Goal: Task Accomplishment & Management: Manage account settings

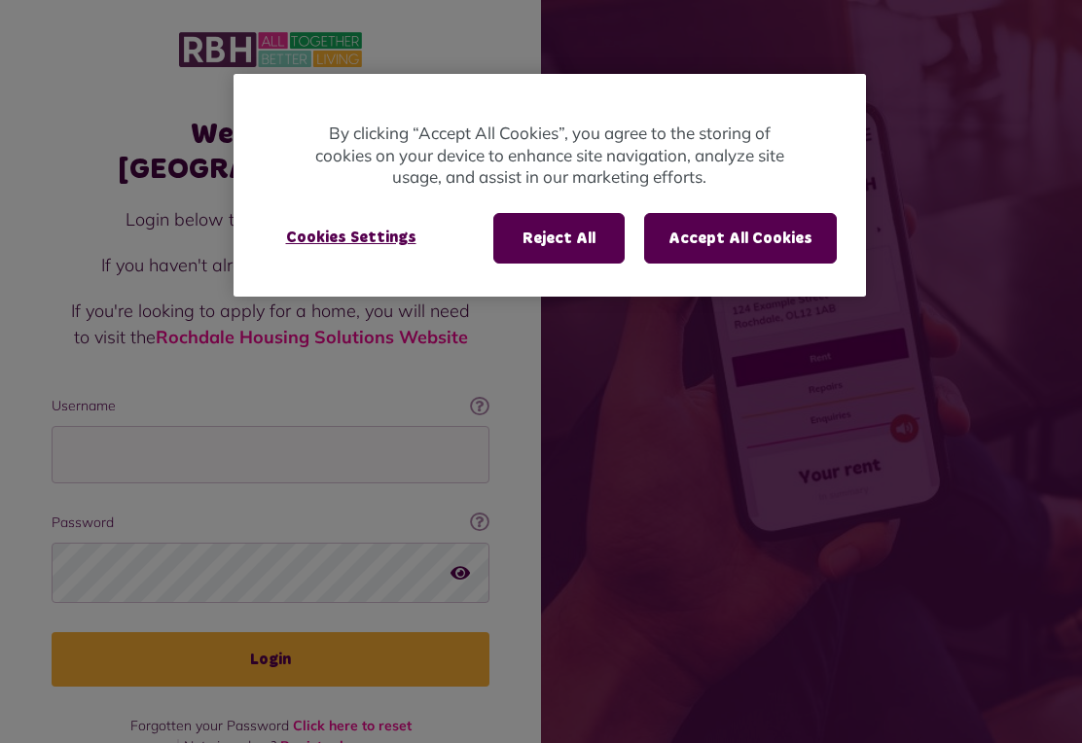
scroll to position [30, 0]
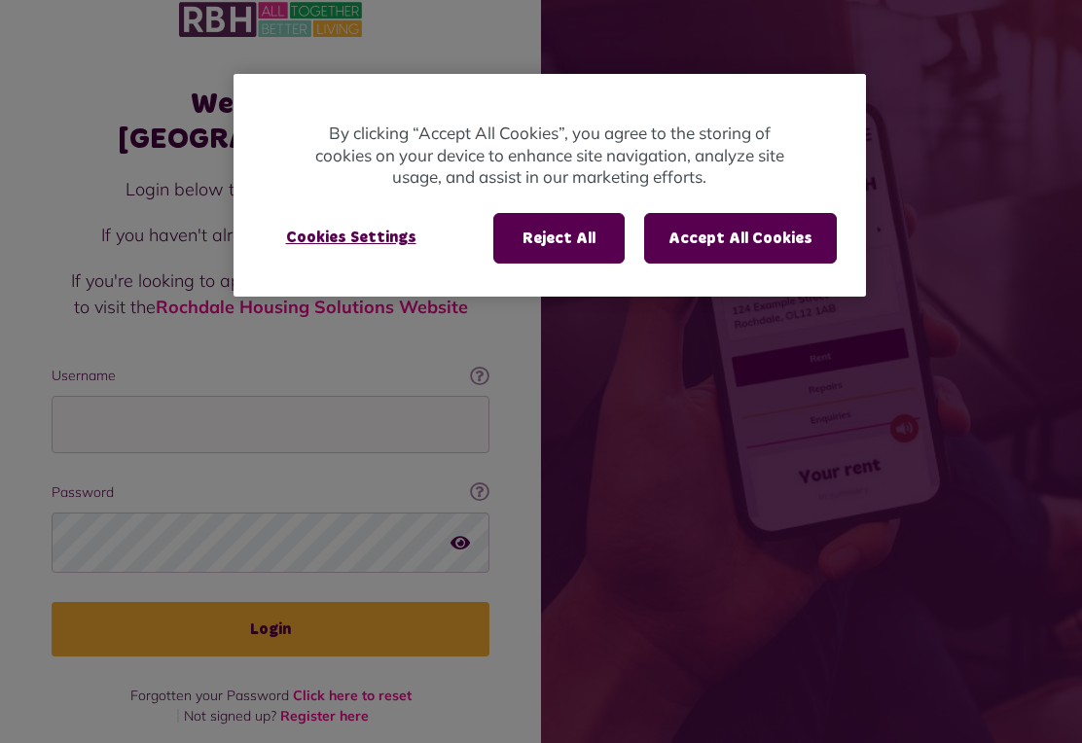
click at [767, 242] on button "Accept All Cookies" at bounding box center [740, 238] width 193 height 51
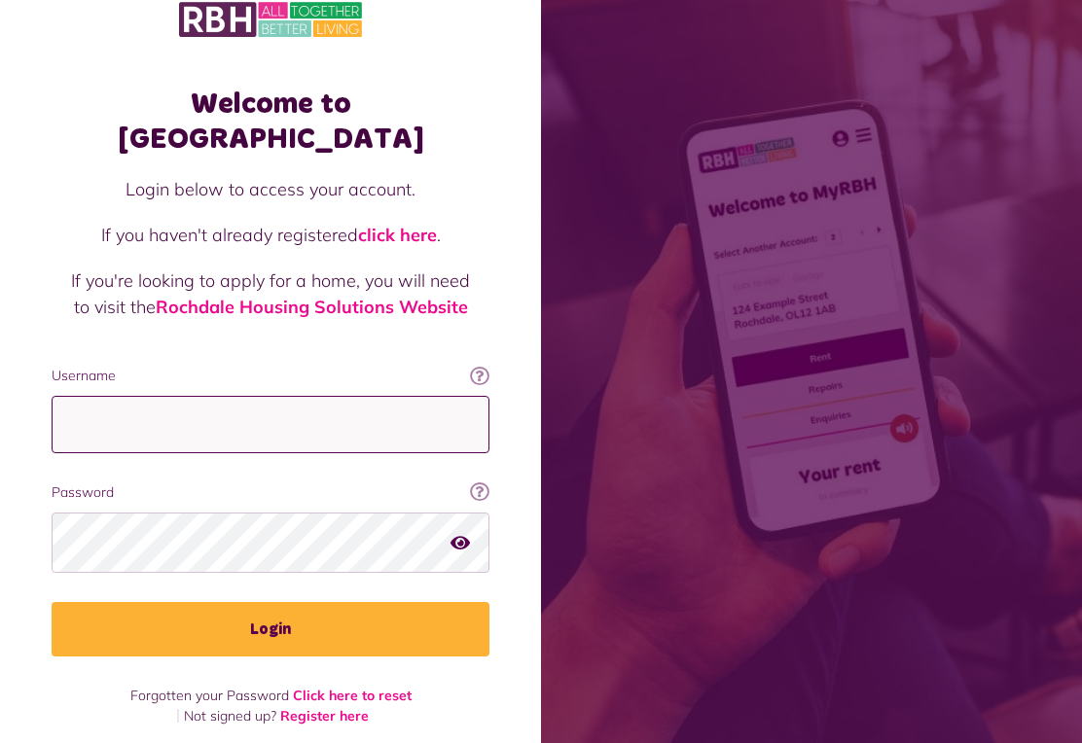
click at [279, 396] on input "Username" at bounding box center [271, 424] width 438 height 57
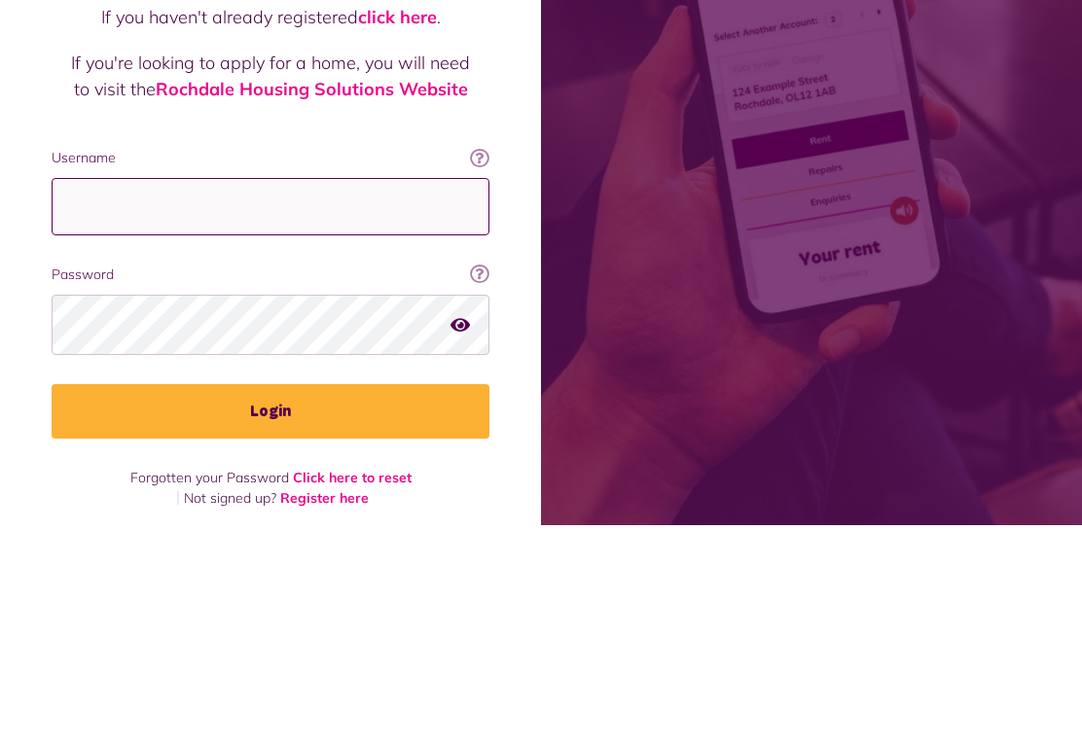
type input "**********"
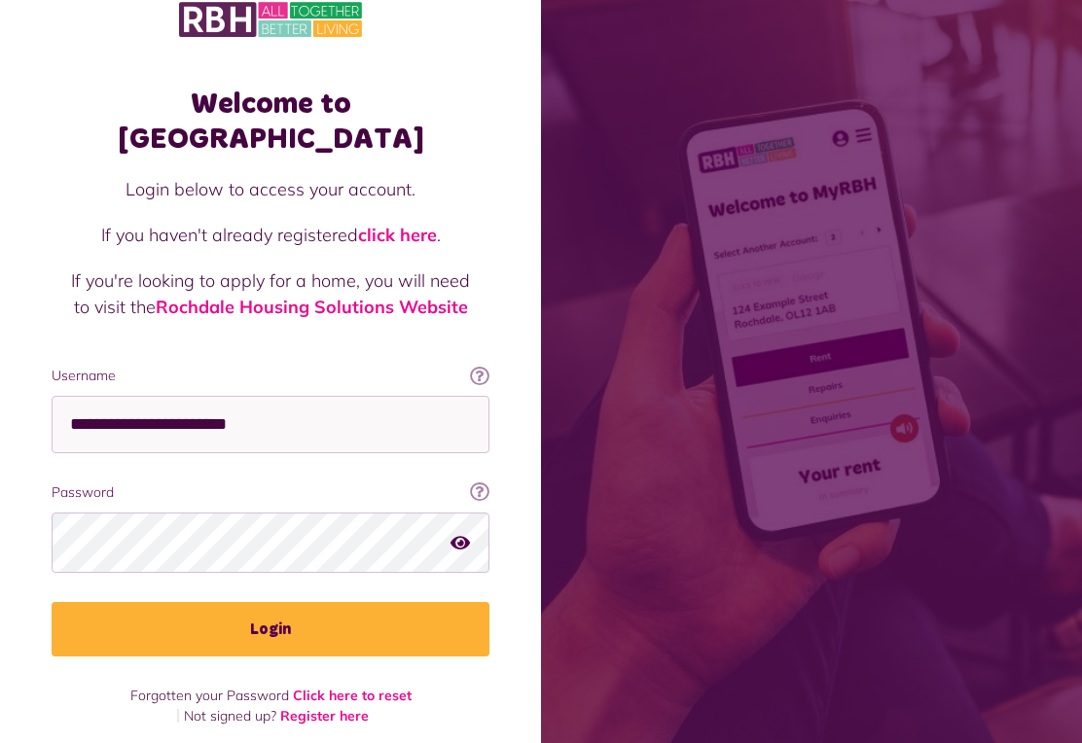
click at [315, 602] on button "Login" at bounding box center [271, 629] width 438 height 54
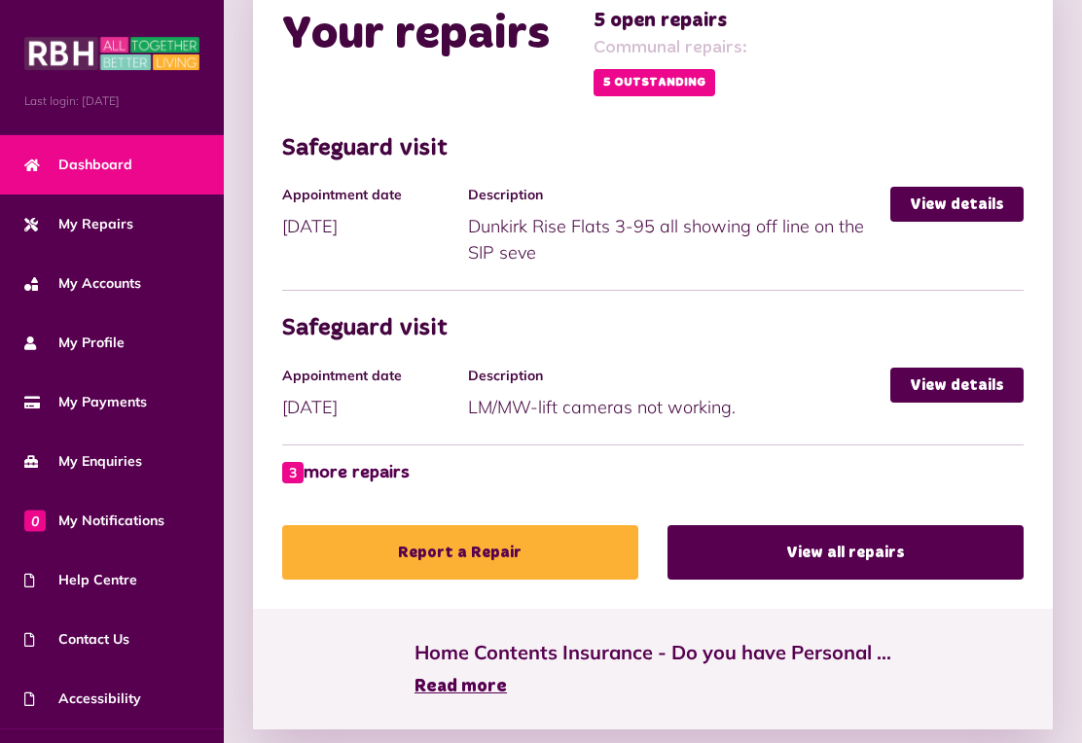
scroll to position [1053, 0]
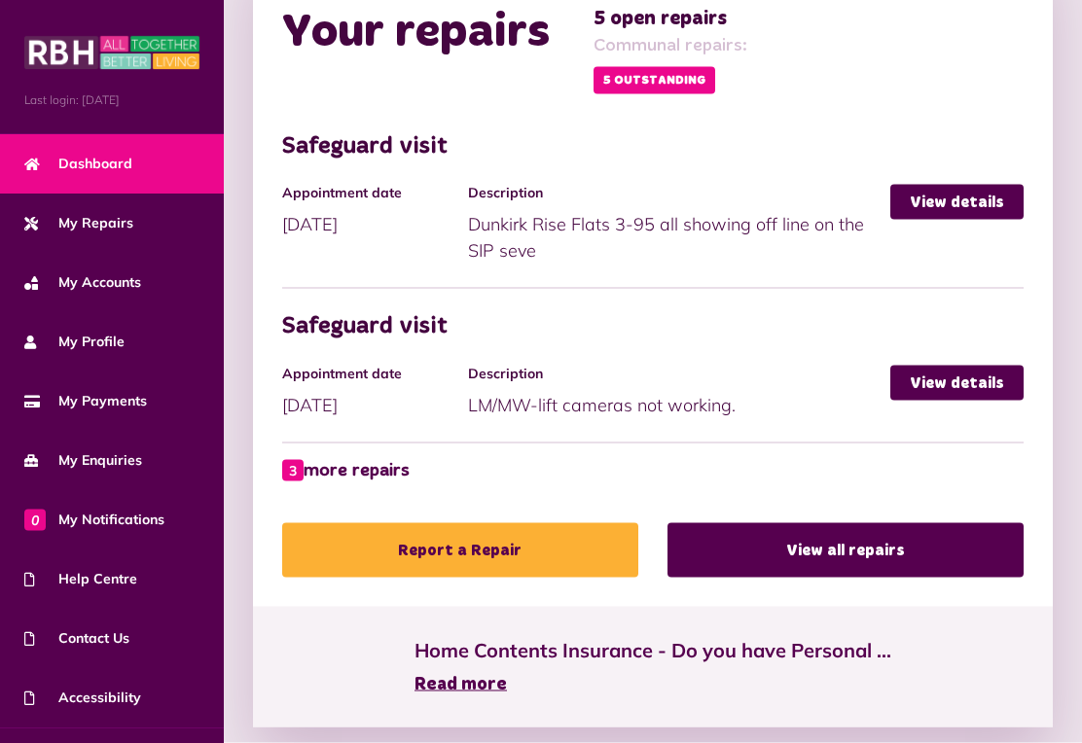
click at [327, 460] on link "3 more repairs" at bounding box center [345, 471] width 127 height 26
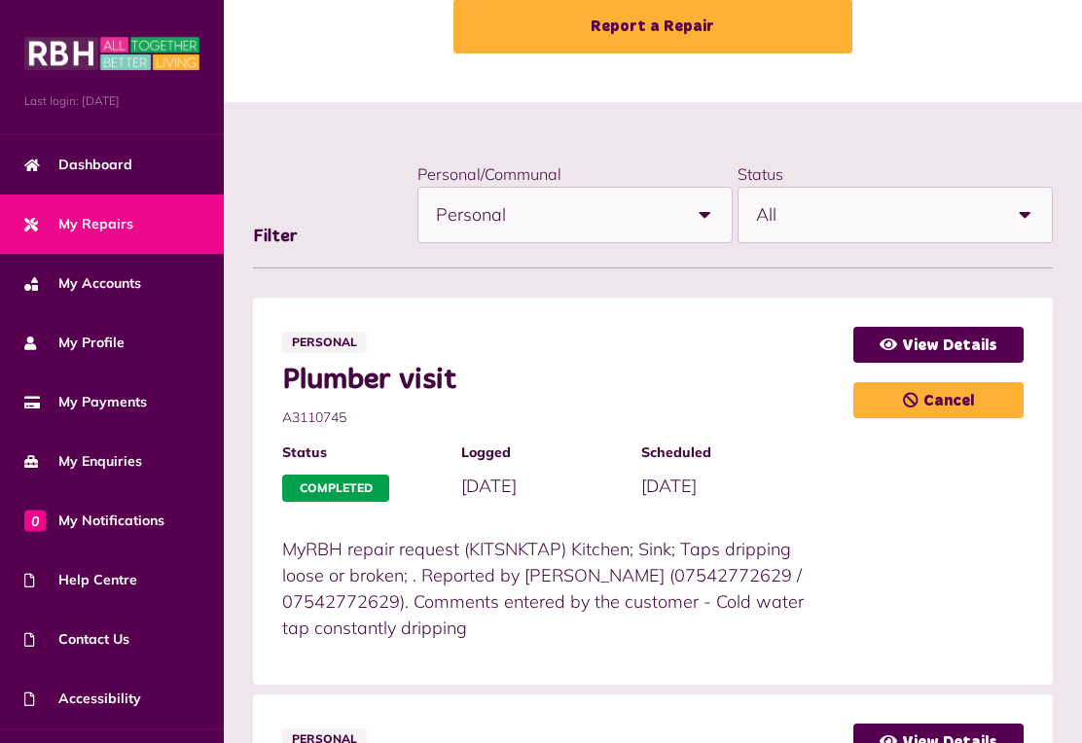
scroll to position [119, 0]
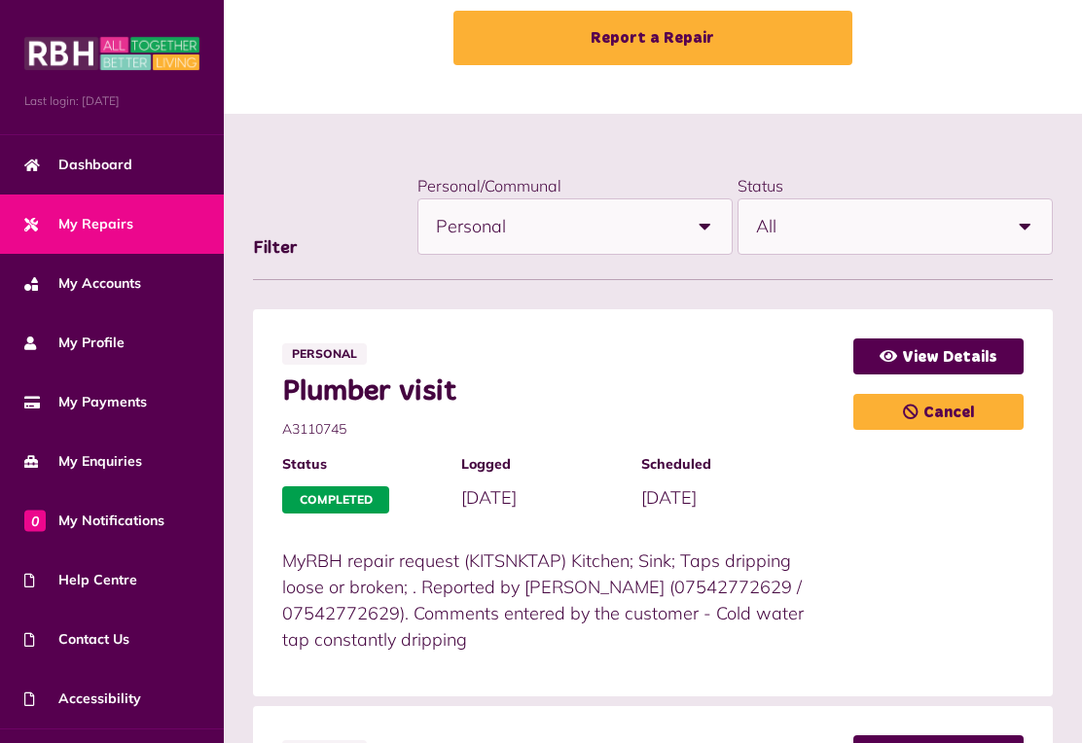
click at [710, 221] on b at bounding box center [704, 226] width 54 height 54
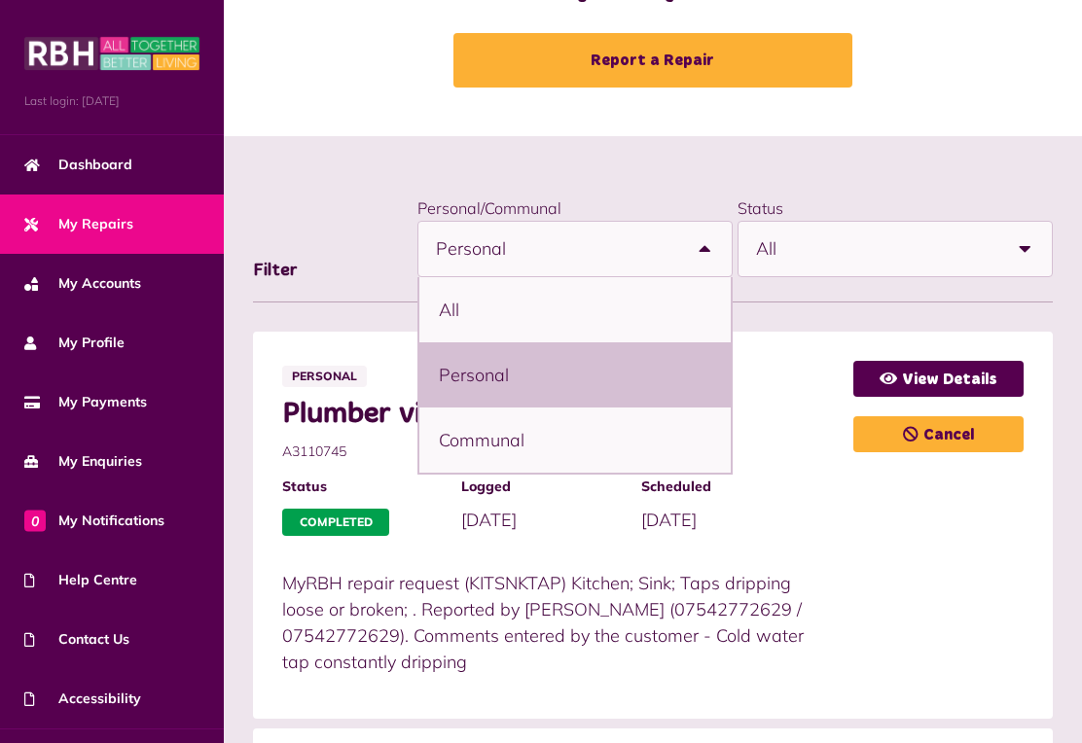
scroll to position [95, 0]
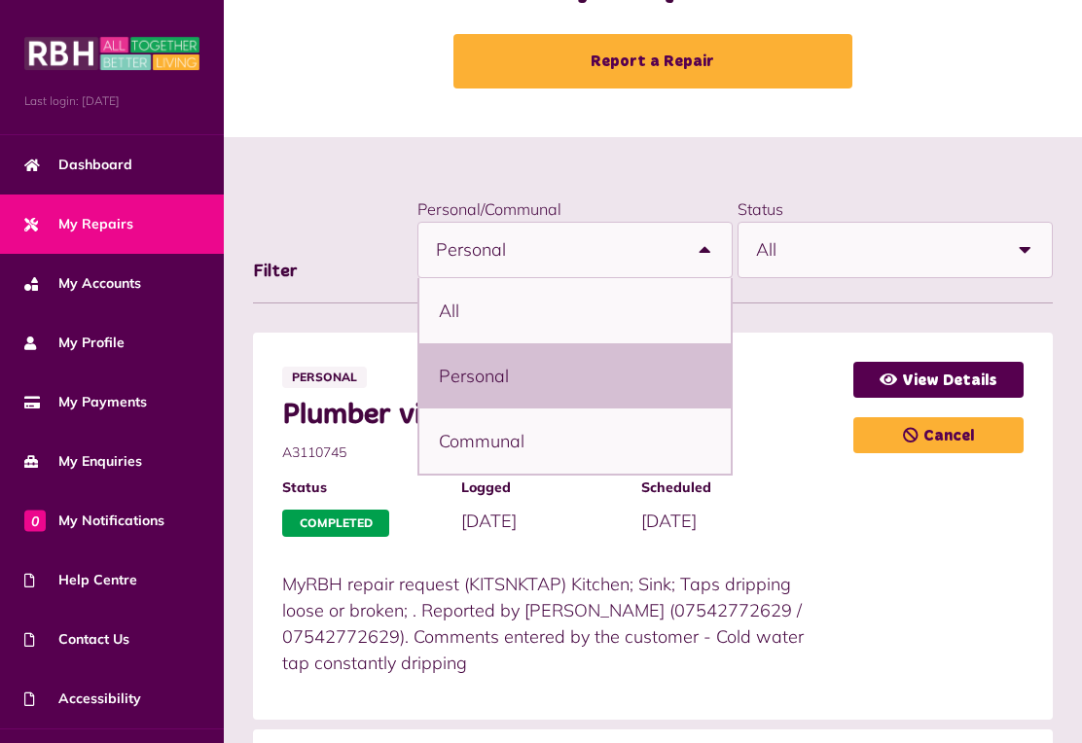
click at [633, 300] on li "All" at bounding box center [574, 310] width 311 height 65
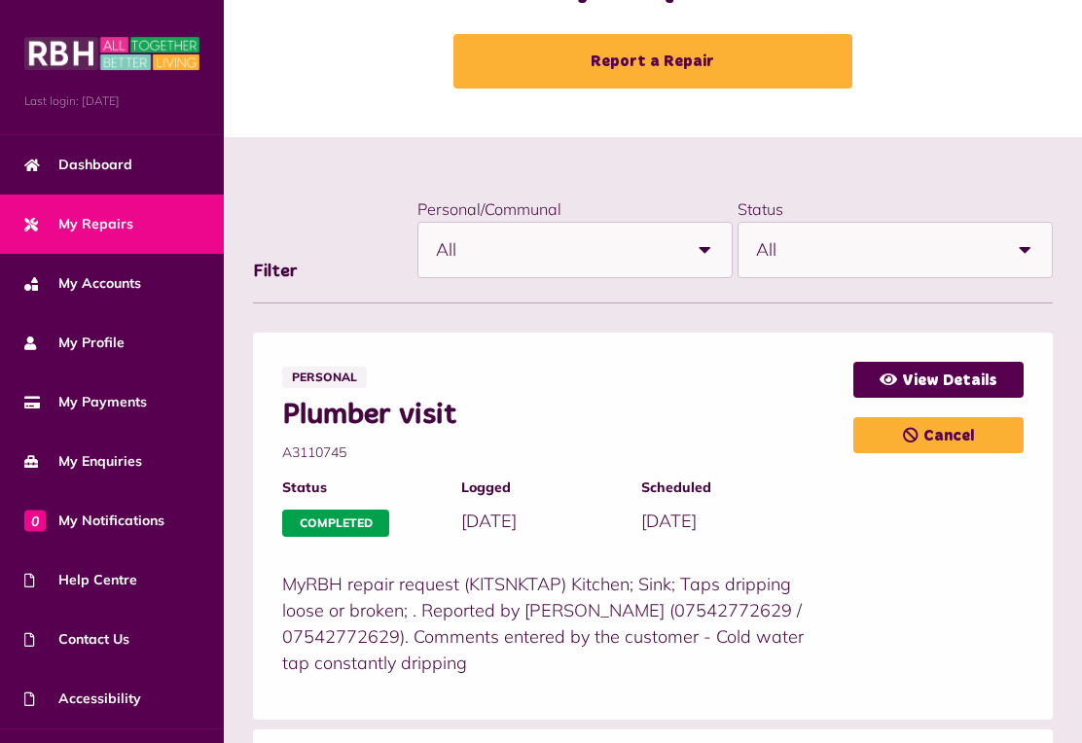
select select "***"
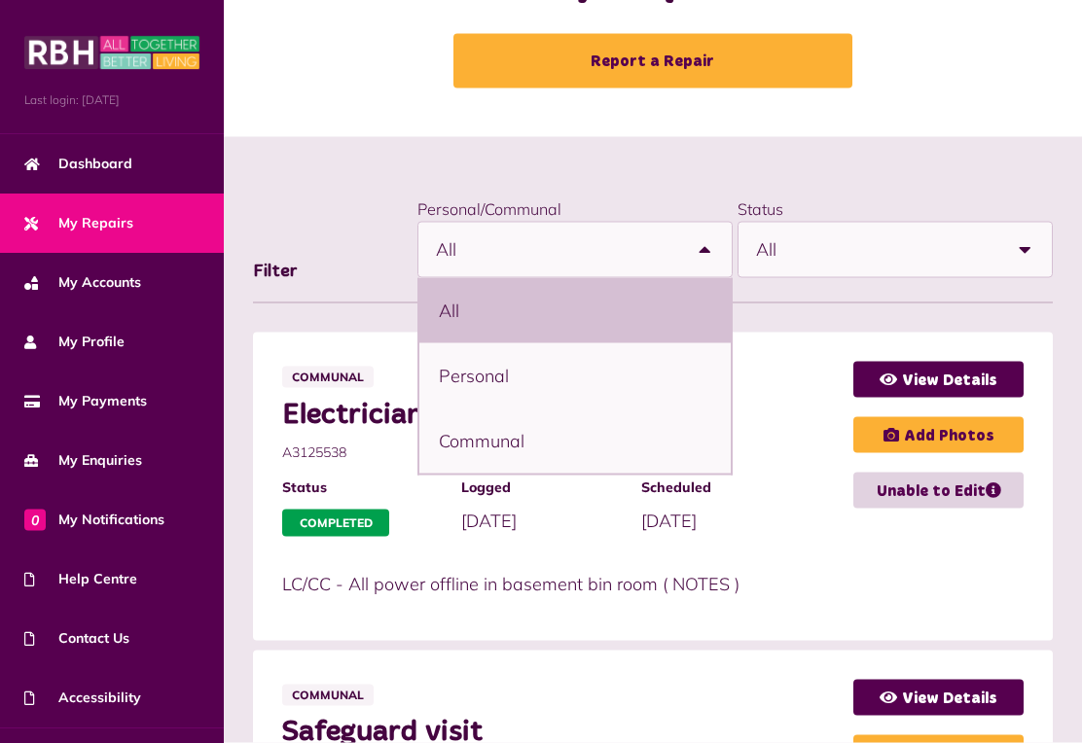
click at [342, 208] on div "**********" at bounding box center [653, 250] width 800 height 108
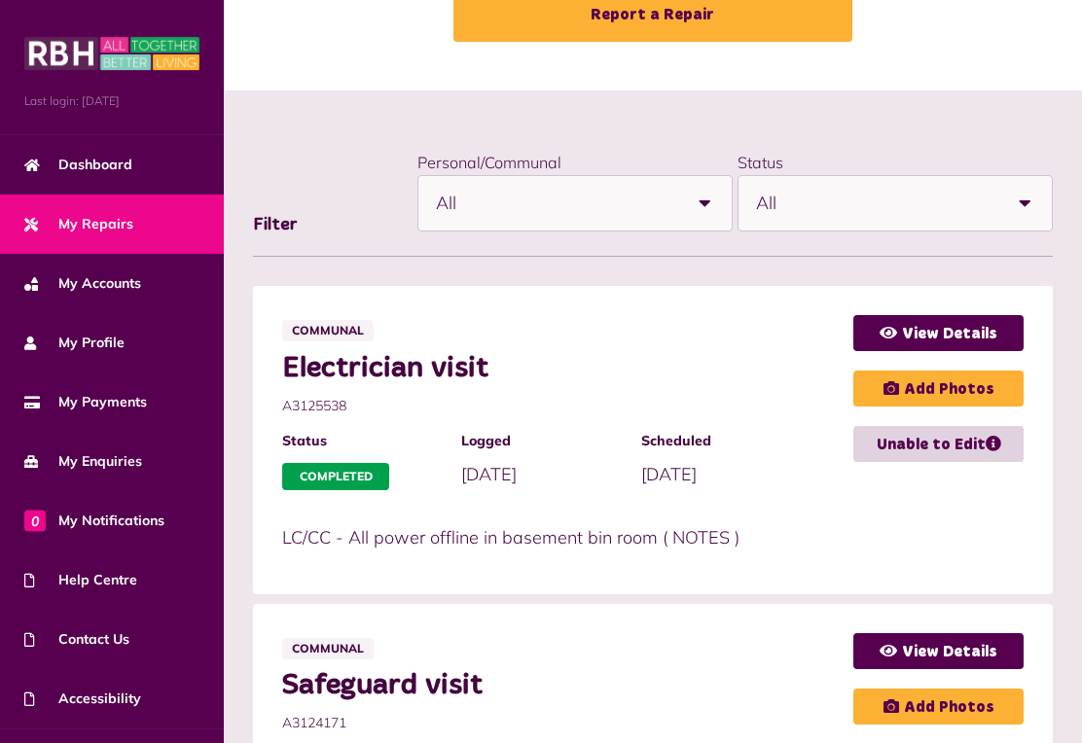
scroll to position [141, 0]
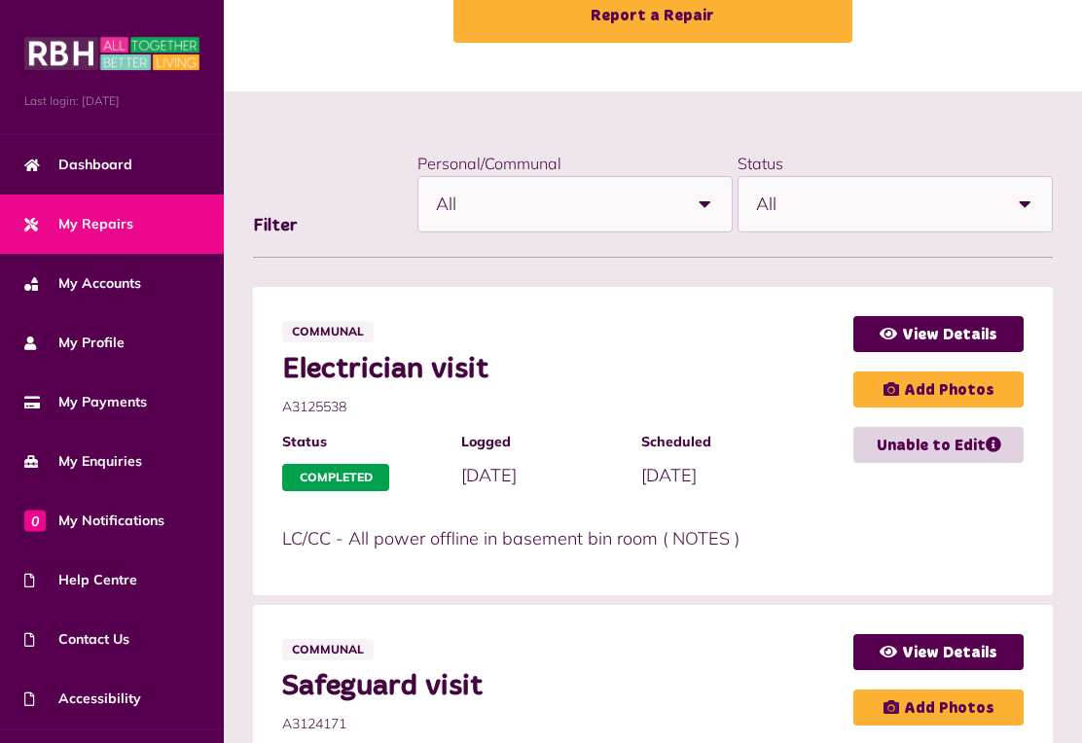
click at [92, 396] on span "My Payments" at bounding box center [85, 402] width 123 height 20
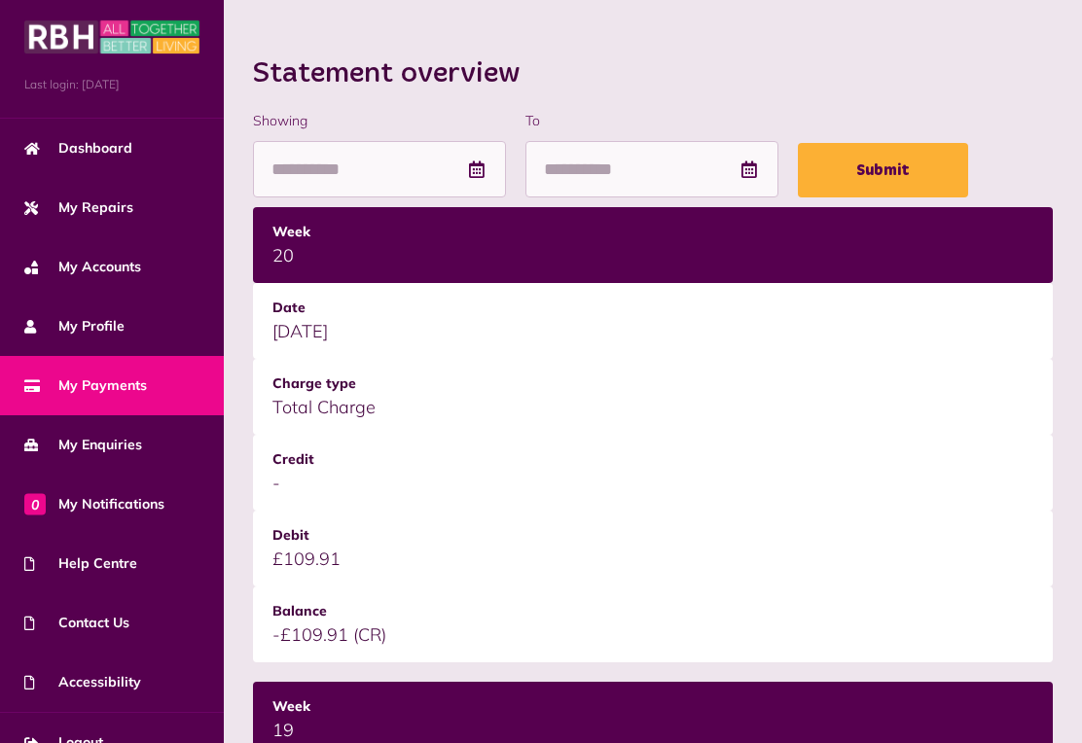
scroll to position [16, 0]
click at [99, 737] on span "Logout" at bounding box center [63, 743] width 79 height 20
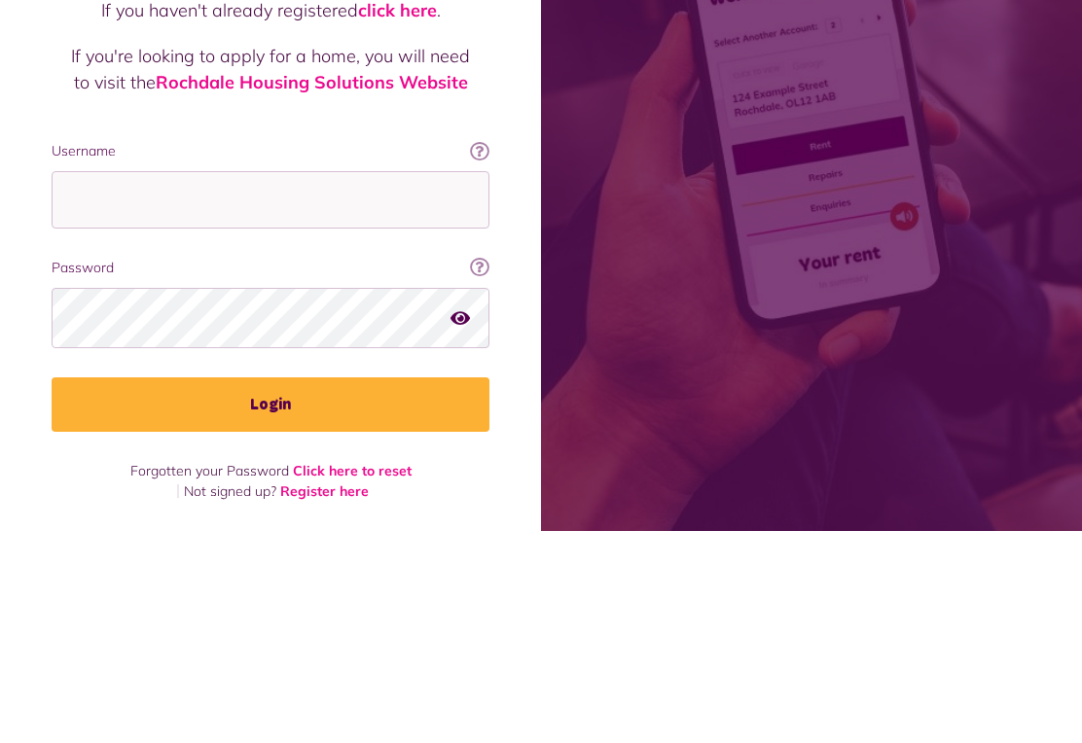
scroll to position [30, 0]
